Goal: Navigation & Orientation: Go to known website

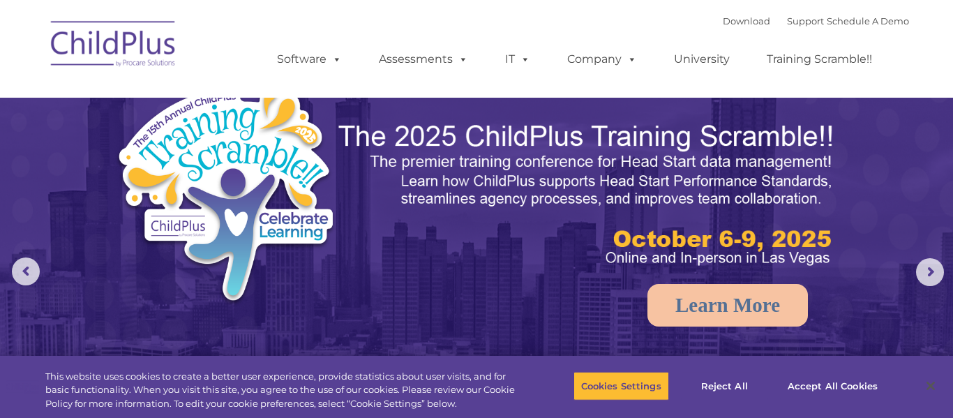
select select "MEDIUM"
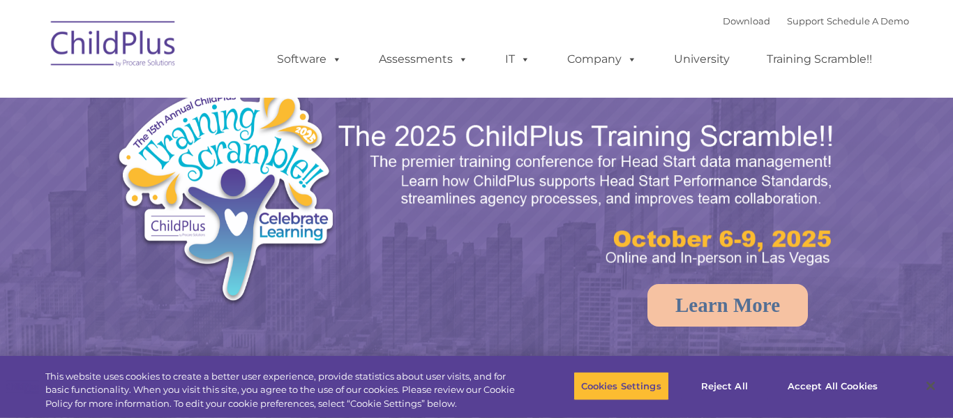
select select "MEDIUM"
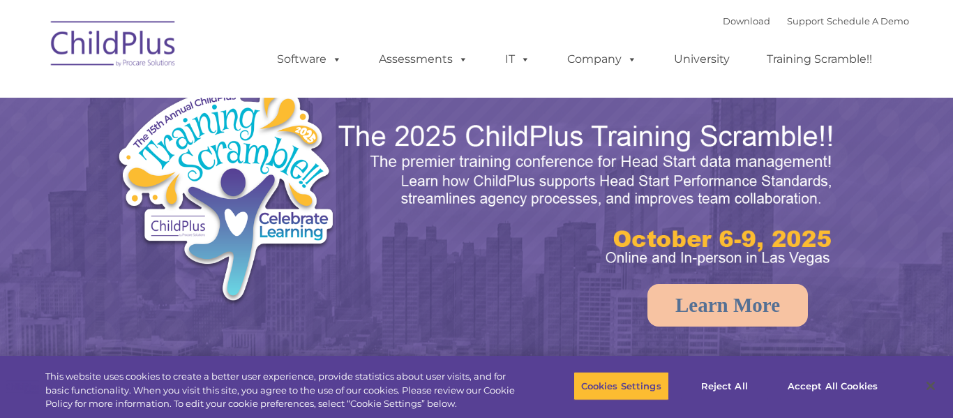
select select "MEDIUM"
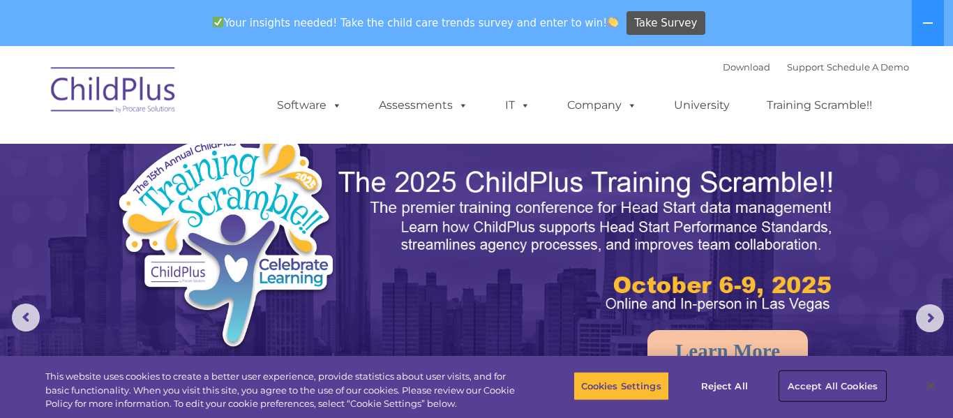
click at [839, 393] on button "Accept All Cookies" at bounding box center [832, 385] width 105 height 29
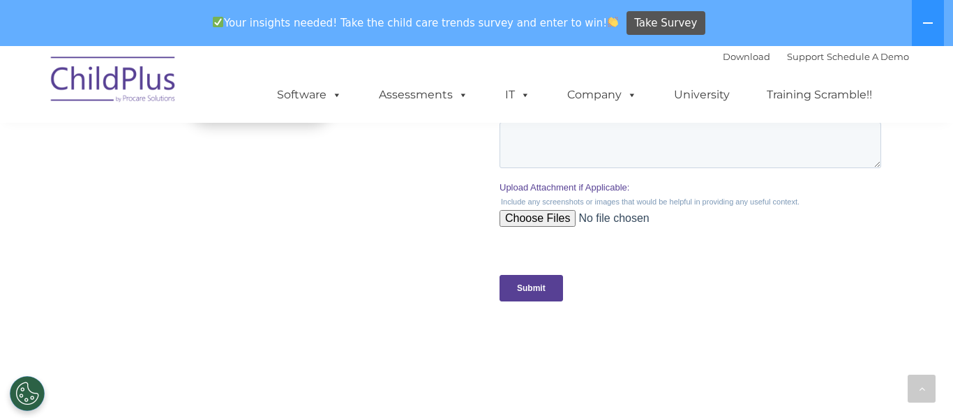
scroll to position [1366, 0]
